Goal: Task Accomplishment & Management: Use online tool/utility

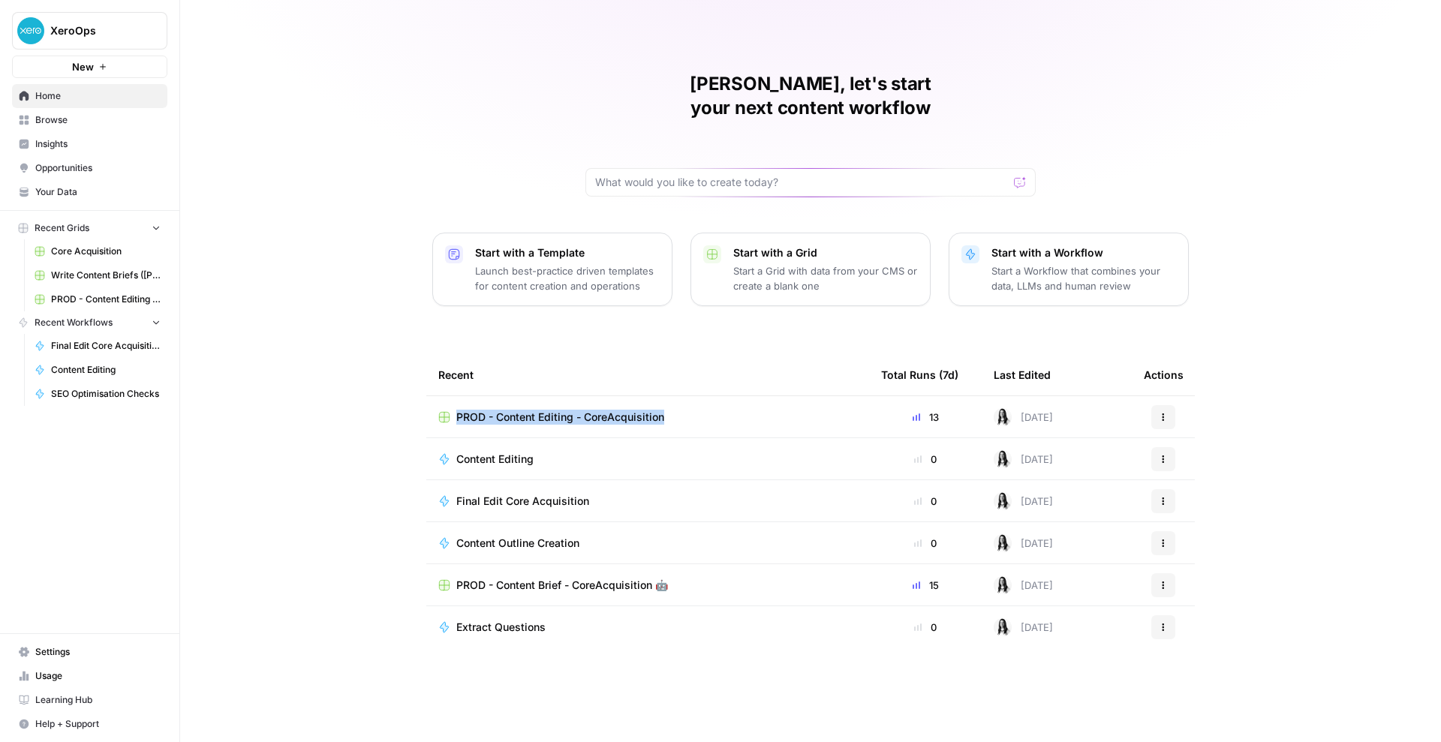
drag, startPoint x: 396, startPoint y: 390, endPoint x: 697, endPoint y: 399, distance: 300.4
click at [697, 399] on div "[PERSON_NAME], let's start your next content workflow Start with a Template Lau…" at bounding box center [810, 371] width 1261 height 742
copy span "PROD - Content Editing - CoreAcquisition"
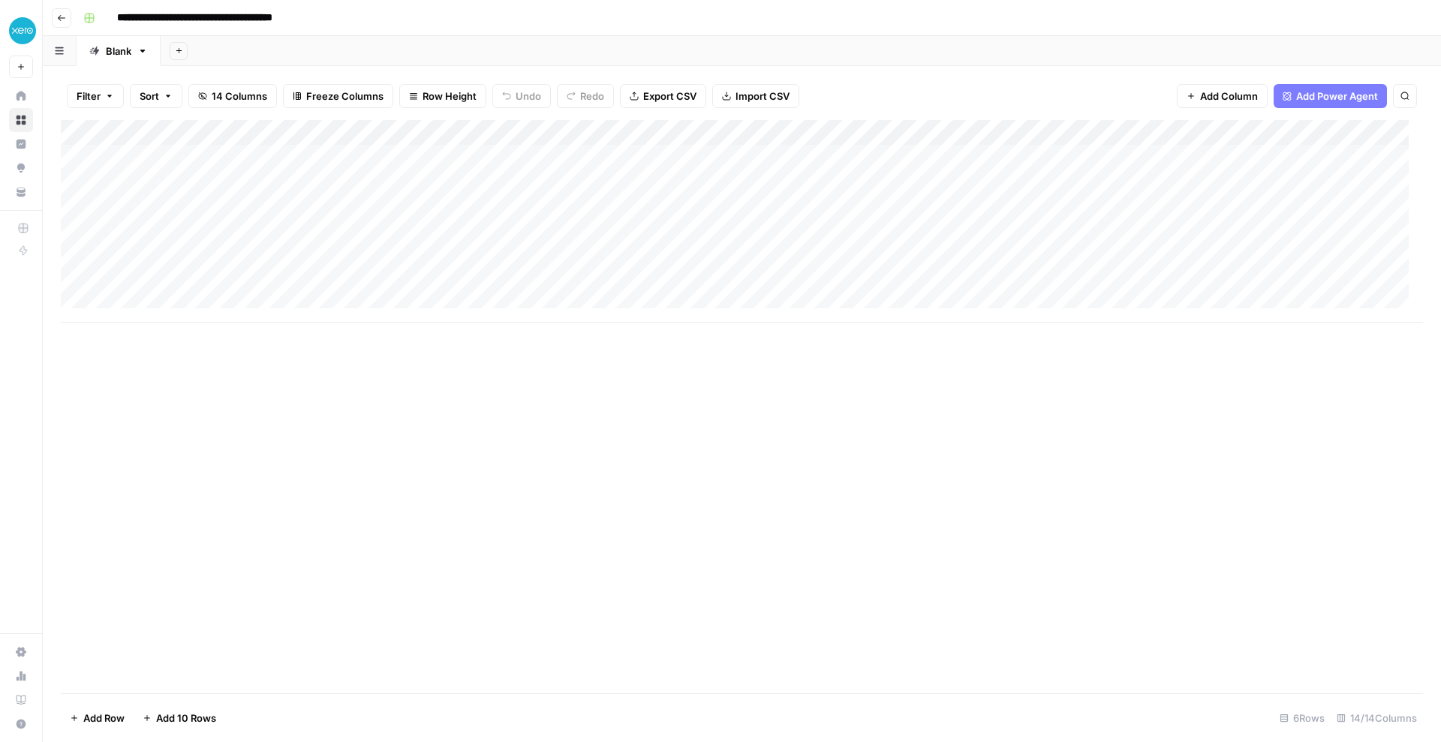
click at [420, 454] on div "Add Column" at bounding box center [742, 406] width 1362 height 573
